Goal: Task Accomplishment & Management: Complete application form

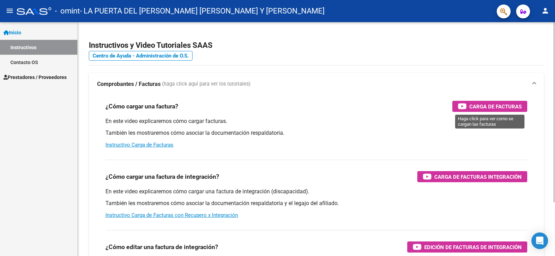
click at [461, 106] on icon "button" at bounding box center [462, 106] width 9 height 8
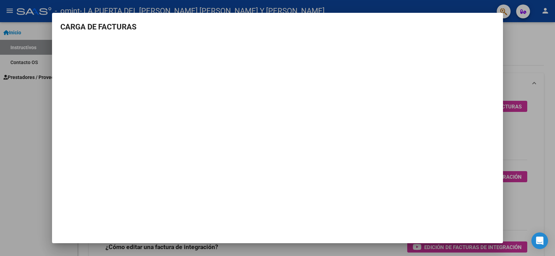
click at [533, 36] on div at bounding box center [277, 128] width 555 height 256
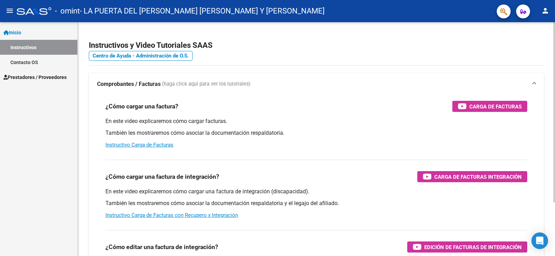
scroll to position [35, 0]
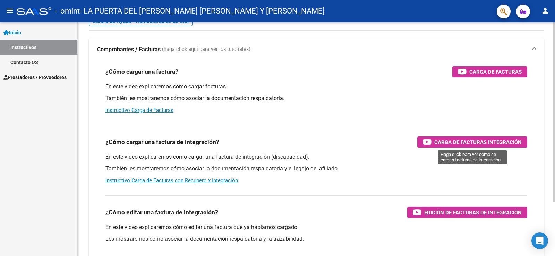
click at [461, 145] on span "Carga de Facturas Integración" at bounding box center [477, 142] width 87 height 9
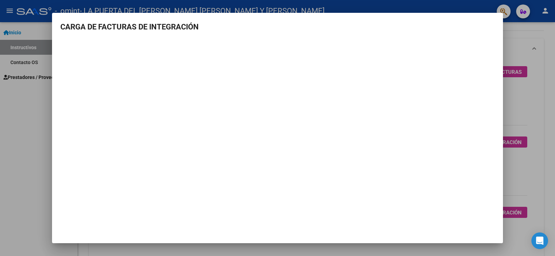
click at [516, 39] on div at bounding box center [277, 128] width 555 height 256
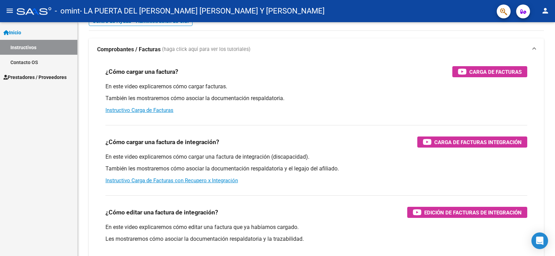
click at [23, 77] on span "Prestadores / Proveedores" at bounding box center [34, 78] width 63 height 8
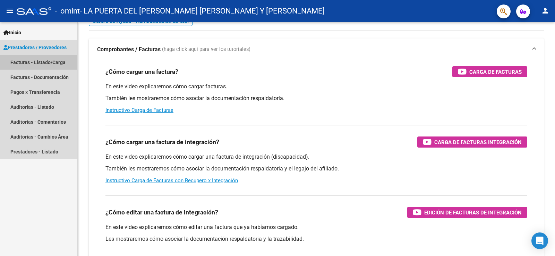
click at [43, 64] on link "Facturas - Listado/Carga" at bounding box center [38, 62] width 77 height 15
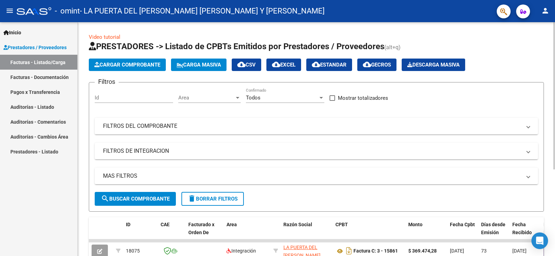
click at [134, 67] on span "Cargar Comprobante" at bounding box center [127, 65] width 66 height 6
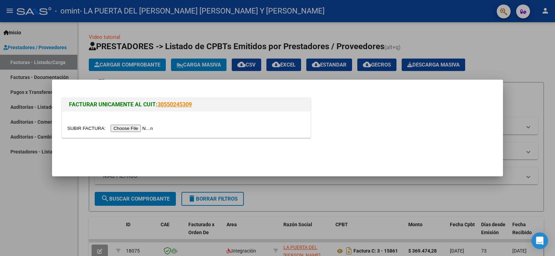
click at [134, 128] on input "file" at bounding box center [111, 128] width 88 height 7
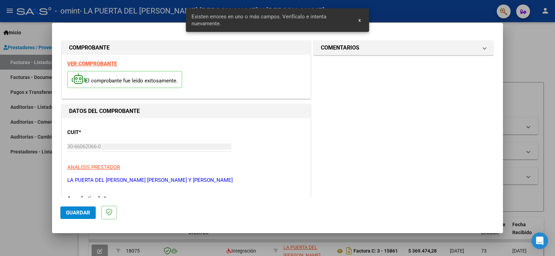
scroll to position [158, 0]
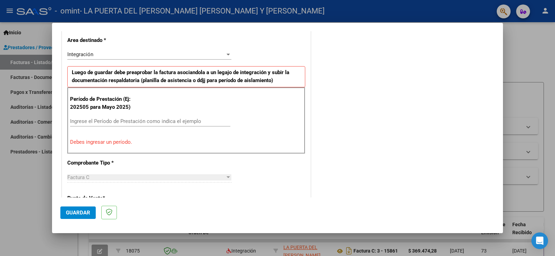
click at [225, 52] on div at bounding box center [228, 55] width 6 height 6
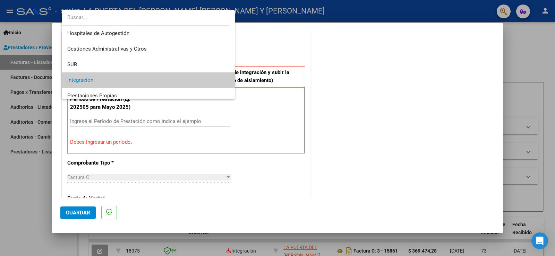
scroll to position [26, 0]
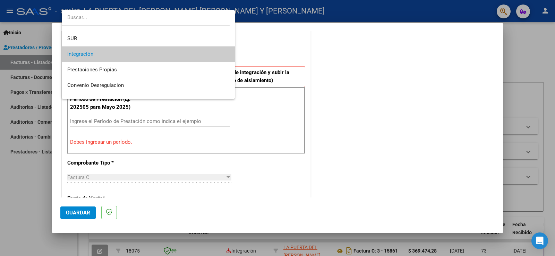
click at [215, 53] on span "Integración" at bounding box center [148, 54] width 162 height 16
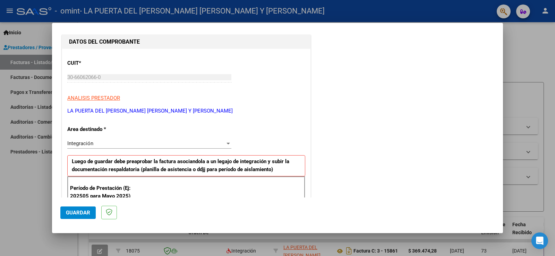
scroll to position [139, 0]
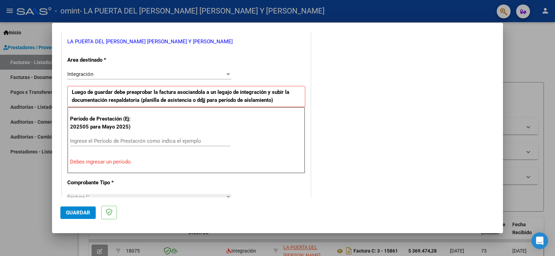
click at [129, 142] on input "Ingrese el Período de Prestación como indica el ejemplo" at bounding box center [150, 141] width 160 height 6
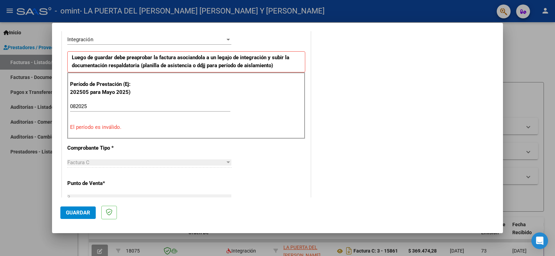
scroll to position [208, 0]
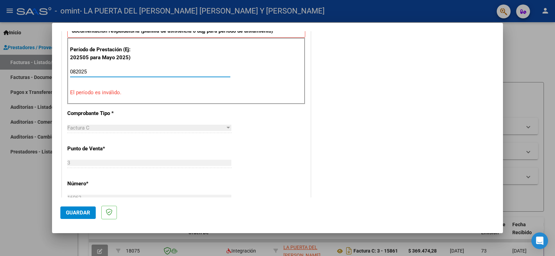
click at [71, 75] on input "082025" at bounding box center [150, 72] width 160 height 6
drag, startPoint x: 92, startPoint y: 72, endPoint x: 69, endPoint y: 73, distance: 22.9
click at [69, 73] on div "Período de Prestación (Ej: 202505 para [DATE]) 082025 Ingrese el Período de Pre…" at bounding box center [186, 71] width 238 height 67
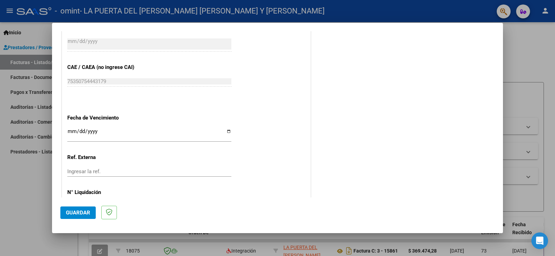
scroll to position [444, 0]
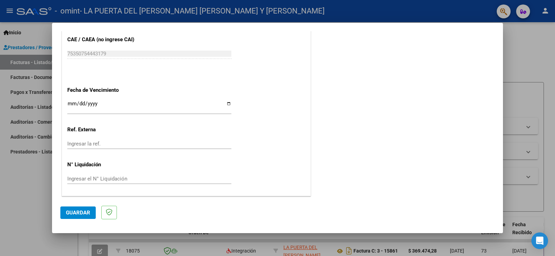
type input "202508"
click at [70, 216] on span "Guardar" at bounding box center [78, 213] width 24 height 6
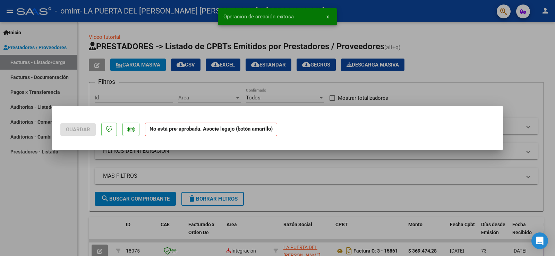
scroll to position [0, 0]
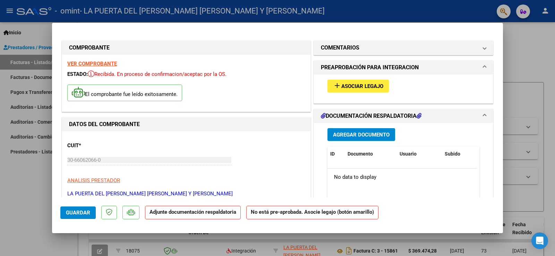
click at [368, 134] on span "Agregar Documento" at bounding box center [361, 135] width 57 height 6
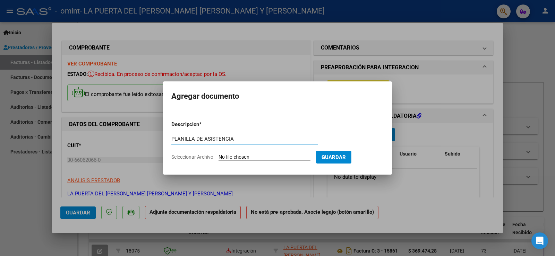
type input "PLANILLA DE ASISTENCIA"
click at [260, 153] on form "Descripcion * PLANILLA DE ASISTENCIA Escriba aquí una descripcion Seleccionar A…" at bounding box center [277, 140] width 212 height 51
click at [264, 157] on input "Seleccionar Archivo" at bounding box center [264, 157] width 92 height 7
type input "C:\fakepath\[PERSON_NAME] PLANILLA DE ASISTENCIA MES [PERSON_NAME].pdf"
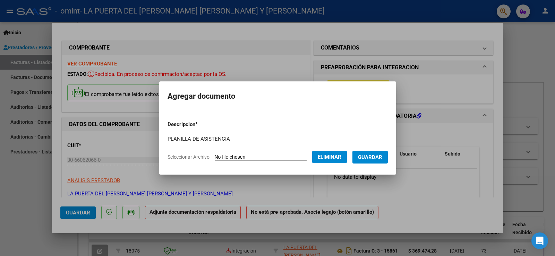
click at [380, 156] on span "Guardar" at bounding box center [370, 157] width 24 height 6
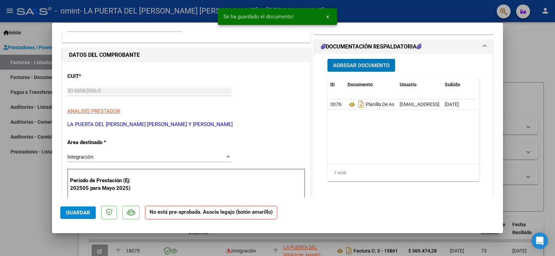
scroll to position [104, 0]
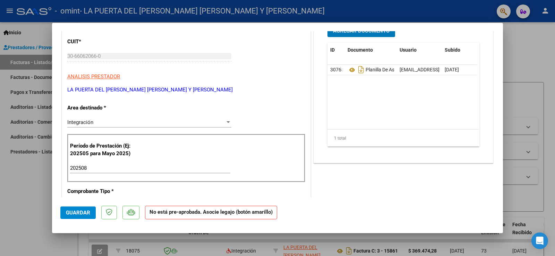
click at [82, 212] on span "Guardar" at bounding box center [78, 213] width 24 height 6
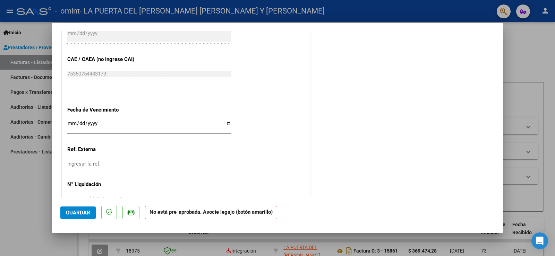
scroll to position [436, 0]
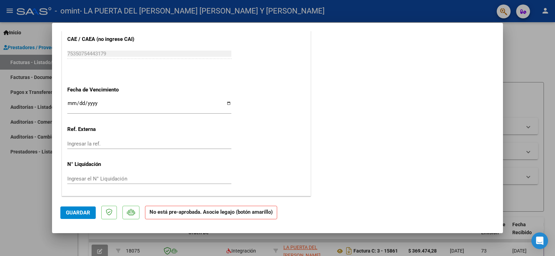
click at [83, 212] on span "Guardar" at bounding box center [78, 213] width 24 height 6
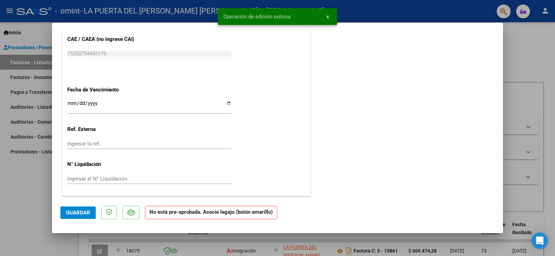
click at [328, 14] on span "x" at bounding box center [327, 17] width 2 height 6
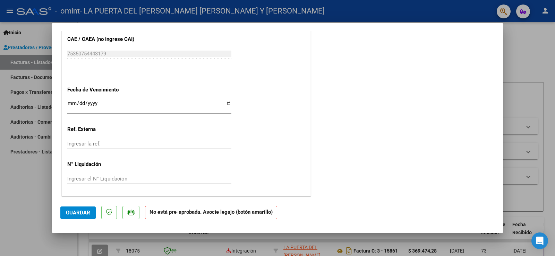
click at [525, 43] on div at bounding box center [277, 128] width 555 height 256
type input "$ 0,00"
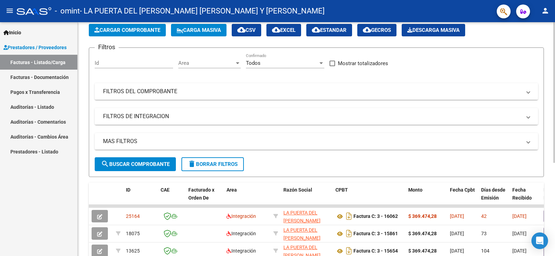
scroll to position [0, 0]
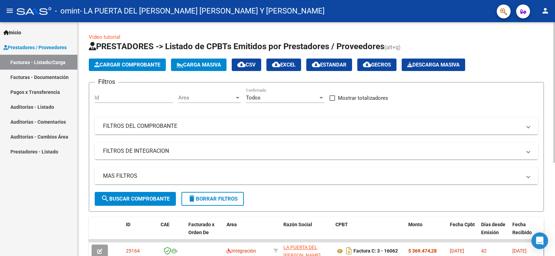
click at [136, 67] on span "Cargar Comprobante" at bounding box center [127, 65] width 66 height 6
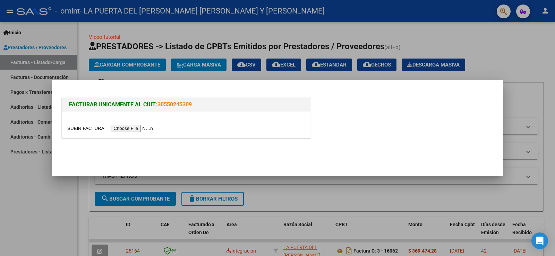
click at [130, 128] on input "file" at bounding box center [111, 128] width 88 height 7
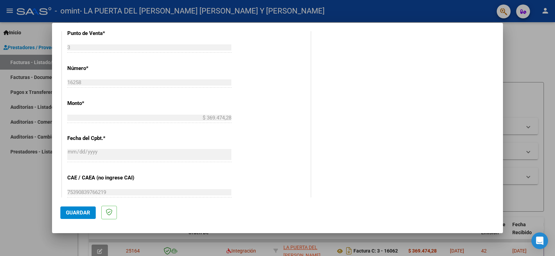
scroll to position [358, 0]
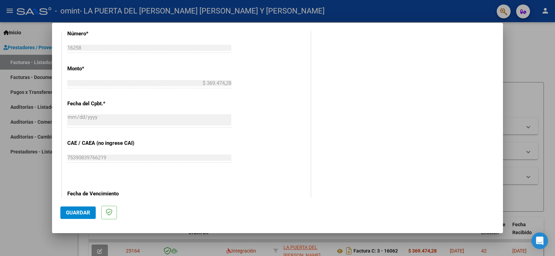
click at [78, 214] on span "Guardar" at bounding box center [78, 213] width 24 height 6
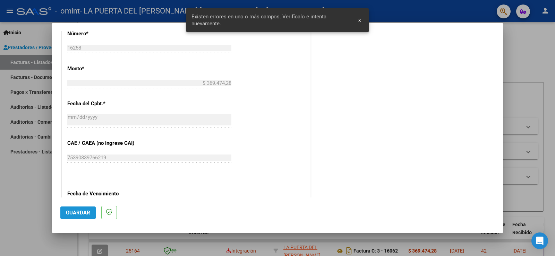
scroll to position [158, 0]
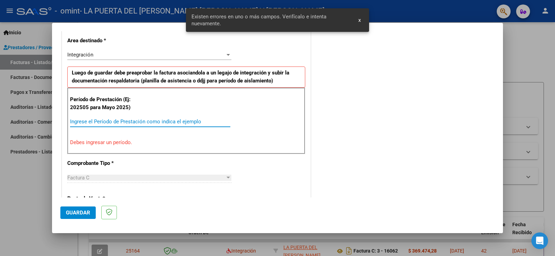
click at [91, 123] on input "Ingrese el Período de Prestación como indica el ejemplo" at bounding box center [150, 122] width 160 height 6
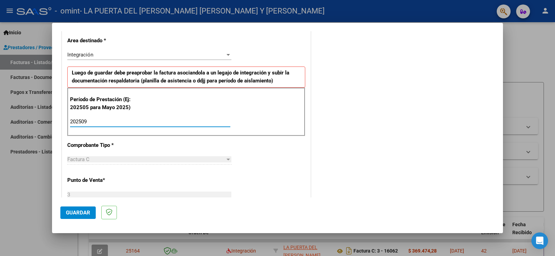
type input "202509"
click at [69, 210] on span "Guardar" at bounding box center [78, 213] width 24 height 6
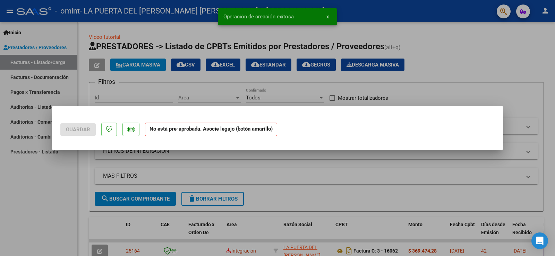
scroll to position [0, 0]
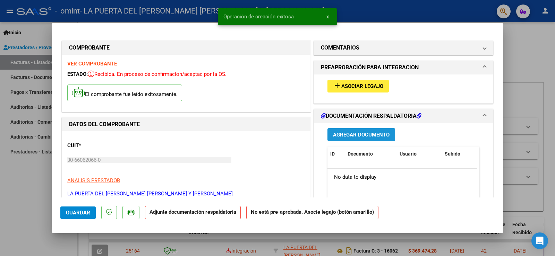
click at [381, 132] on span "Agregar Documento" at bounding box center [361, 135] width 57 height 6
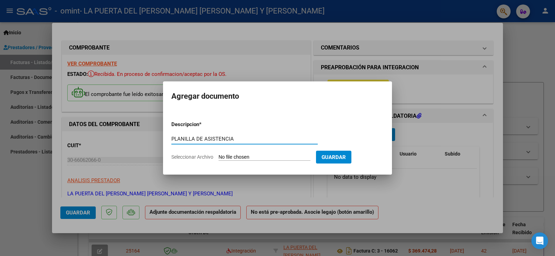
type input "PLANILLA DE ASISTENCIA"
click at [266, 156] on input "Seleccionar Archivo" at bounding box center [264, 157] width 92 height 7
type input "C:\fakepath\[PERSON_NAME] PLANILLA DE ASISTENCIA MES DE SEPTIEMBRE.pdf"
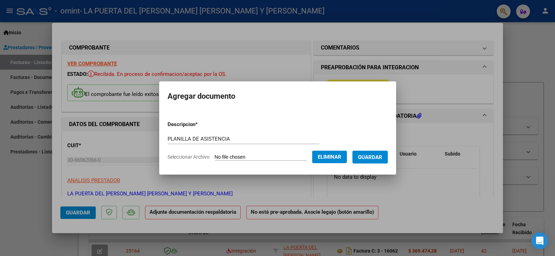
drag, startPoint x: 379, startPoint y: 156, endPoint x: 359, endPoint y: 162, distance: 21.6
click at [379, 156] on span "Guardar" at bounding box center [370, 157] width 24 height 6
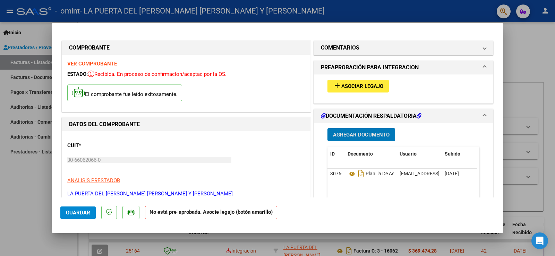
click at [69, 212] on span "Guardar" at bounding box center [78, 213] width 24 height 6
click at [76, 209] on button "Guardar" at bounding box center [77, 213] width 35 height 12
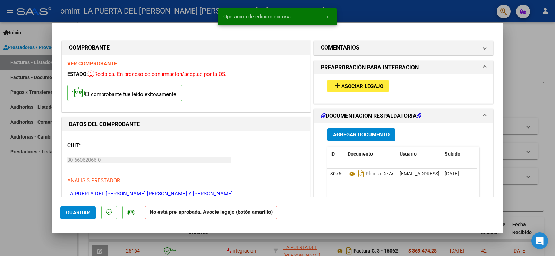
click at [514, 35] on div at bounding box center [277, 128] width 555 height 256
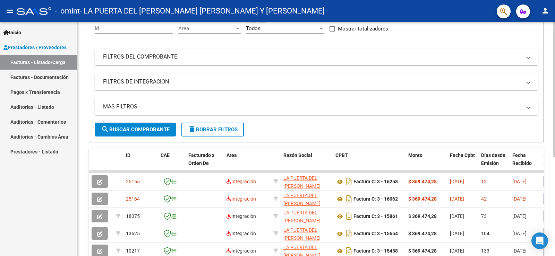
scroll to position [104, 0]
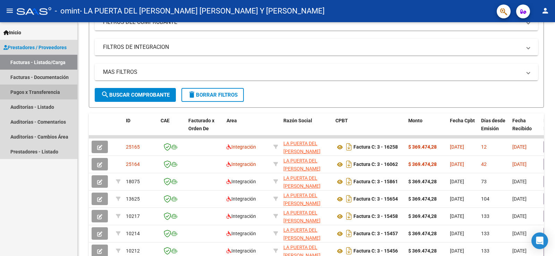
click at [50, 91] on link "Pagos x Transferencia" at bounding box center [38, 92] width 77 height 15
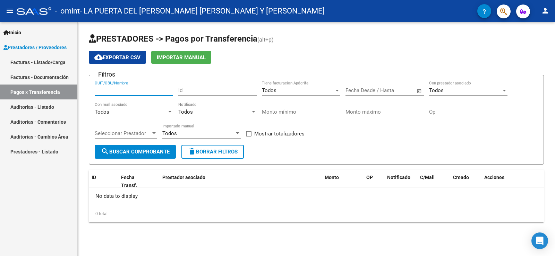
click at [117, 89] on input "CUIT/CBU/Nombre" at bounding box center [134, 90] width 78 height 6
type input "30660620660"
click at [117, 153] on span "search Buscar Comprobante" at bounding box center [135, 152] width 69 height 6
click at [501, 91] on div at bounding box center [504, 91] width 6 height 6
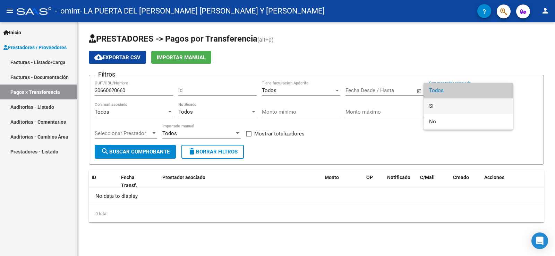
click at [502, 103] on span "Si" at bounding box center [468, 106] width 78 height 16
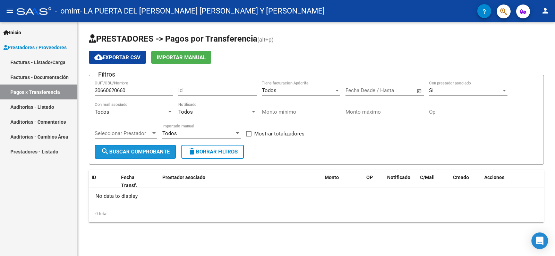
click at [141, 152] on span "search Buscar Comprobante" at bounding box center [135, 152] width 69 height 6
